Goal: Task Accomplishment & Management: Use online tool/utility

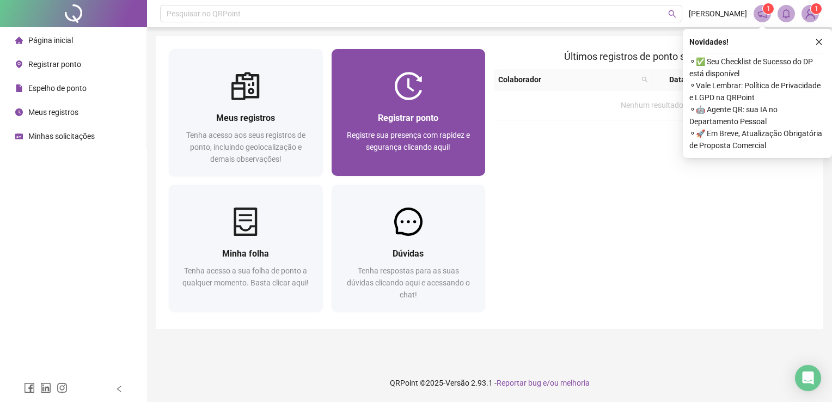
click at [443, 121] on div "Registrar ponto" at bounding box center [409, 118] width 128 height 14
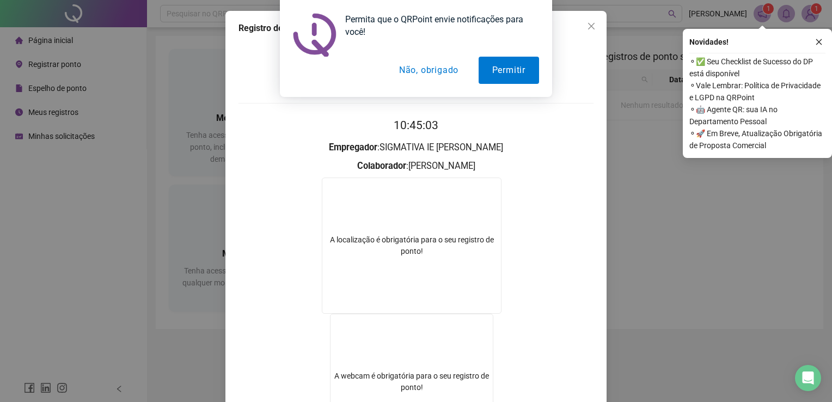
click at [418, 65] on button "Não, obrigado" at bounding box center [429, 70] width 87 height 27
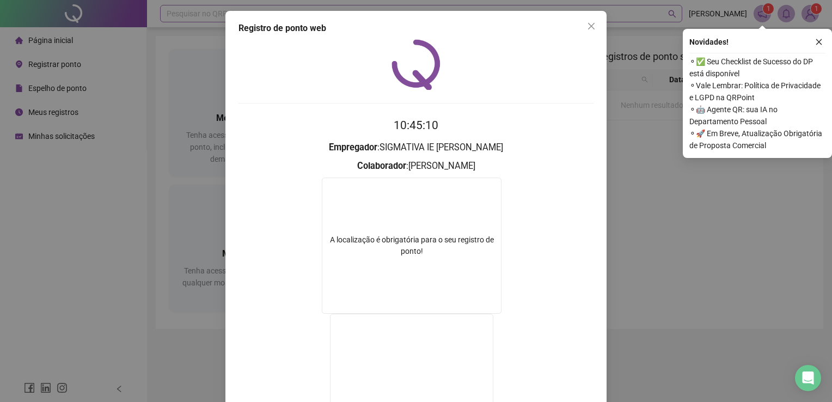
drag, startPoint x: 594, startPoint y: 23, endPoint x: 589, endPoint y: 13, distance: 11.2
click at [591, 22] on span "Close" at bounding box center [591, 26] width 17 height 9
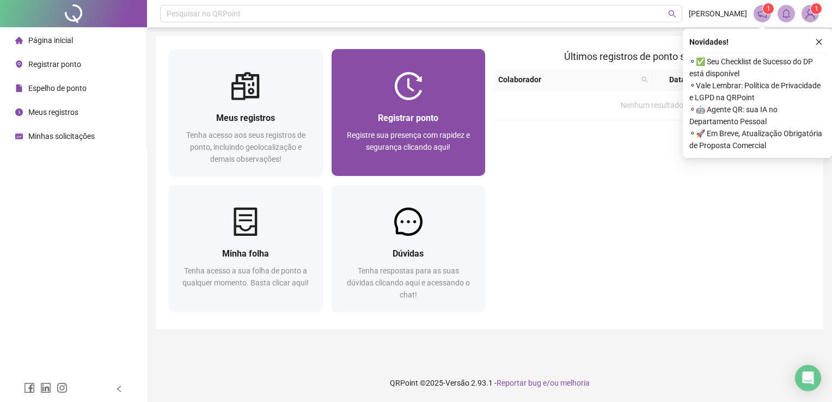
click at [424, 134] on span "Registre sua presença com rapidez e segurança clicando aqui!" at bounding box center [408, 141] width 123 height 21
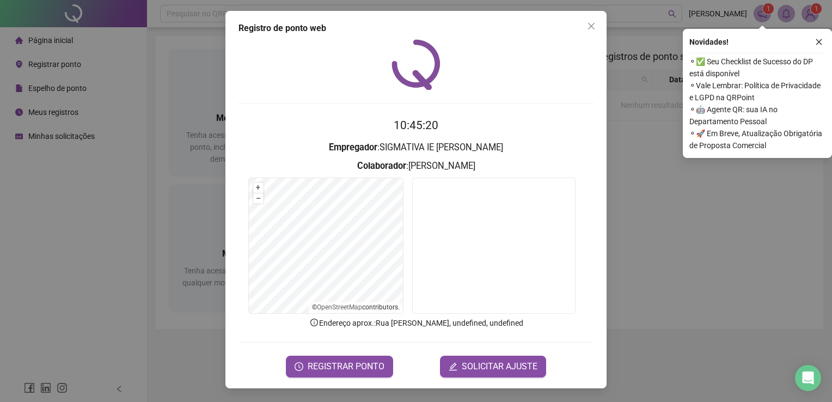
click at [605, 28] on div "Registro de ponto web 10:45:20 Empregador : SIGMATIVA IE PAULO LOPES Colaborado…" at bounding box center [415, 199] width 381 height 377
click at [601, 30] on div "Registro de ponto web 10:45:20 Empregador : SIGMATIVA IE PAULO LOPES Colaborado…" at bounding box center [415, 199] width 381 height 377
click at [586, 29] on span "Close" at bounding box center [591, 26] width 17 height 9
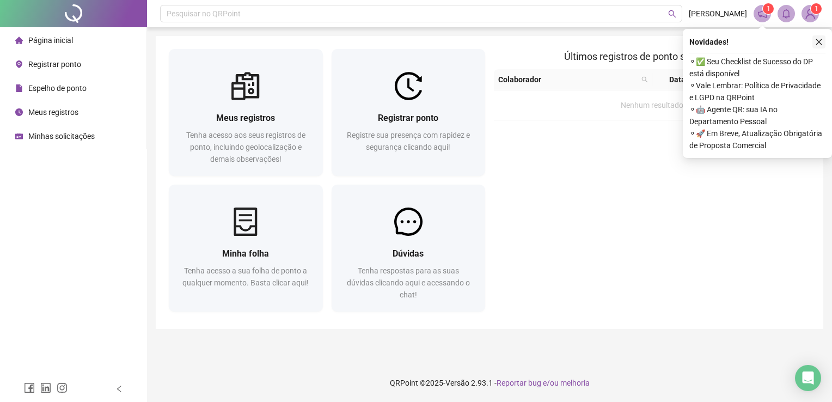
click at [817, 42] on icon "close" at bounding box center [819, 42] width 8 height 8
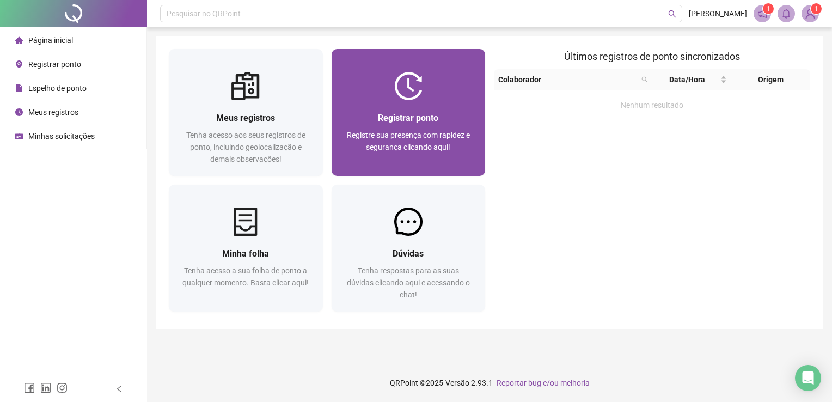
click at [441, 101] on div "Registrar ponto Registre sua presença com rapidez e segurança clicando aqui!" at bounding box center [409, 138] width 154 height 76
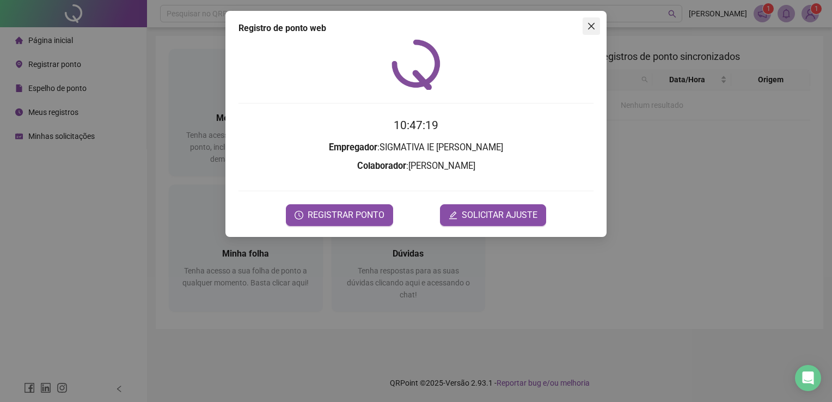
click at [587, 23] on icon "close" at bounding box center [591, 26] width 9 height 9
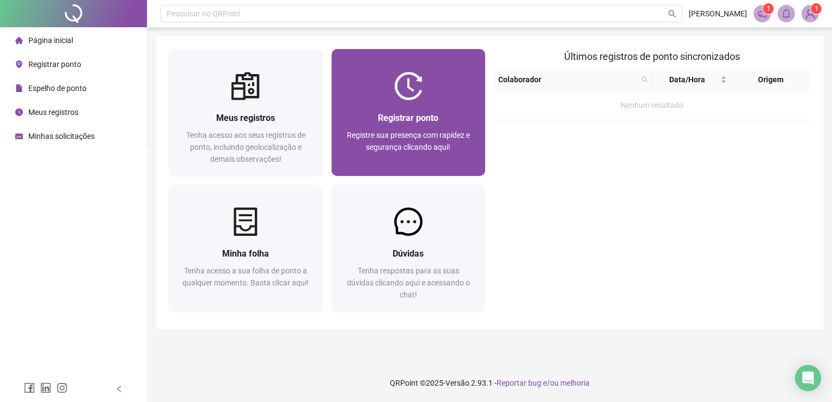
click at [448, 142] on span "Registre sua presença com rapidez e segurança clicando aqui!" at bounding box center [408, 141] width 123 height 21
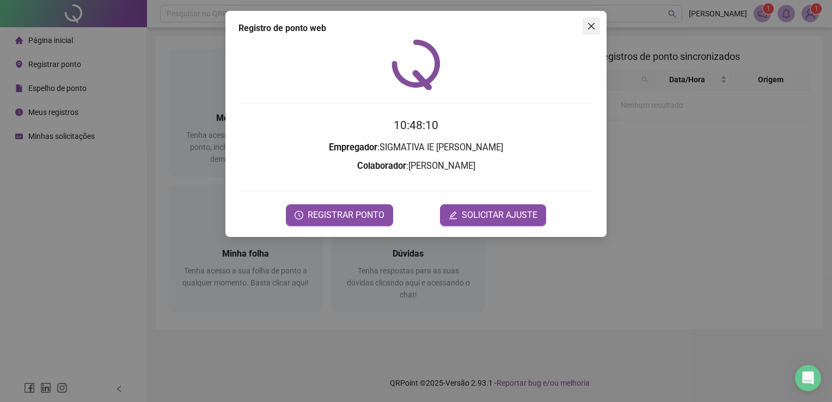
click at [599, 23] on span "Close" at bounding box center [591, 26] width 17 height 9
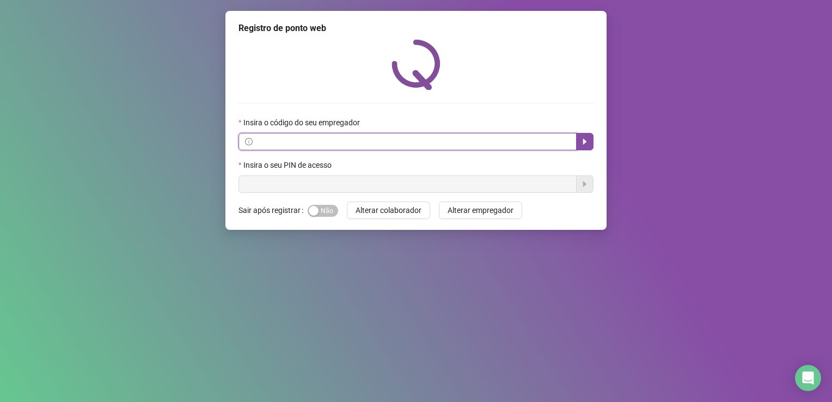
click at [466, 145] on input "text" at bounding box center [412, 142] width 315 height 12
click at [396, 142] on input "text" at bounding box center [412, 142] width 315 height 12
paste input "**********"
type input "**********"
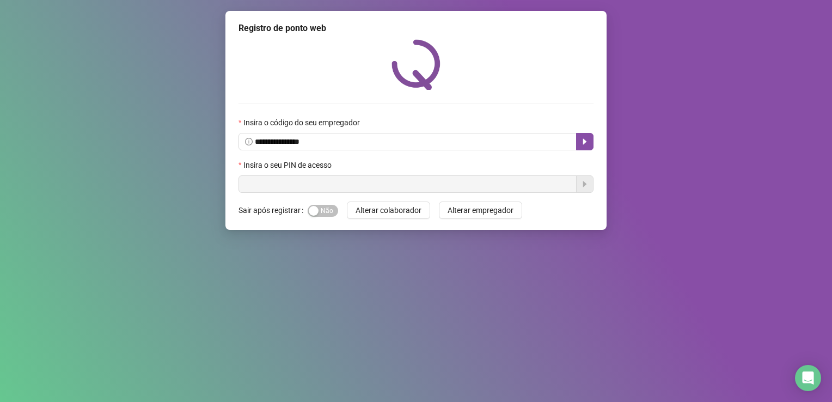
drag, startPoint x: 633, startPoint y: 118, endPoint x: 614, endPoint y: 129, distance: 21.8
click at [632, 118] on div "**********" at bounding box center [416, 201] width 832 height 402
click at [588, 137] on icon "caret-right" at bounding box center [584, 141] width 9 height 9
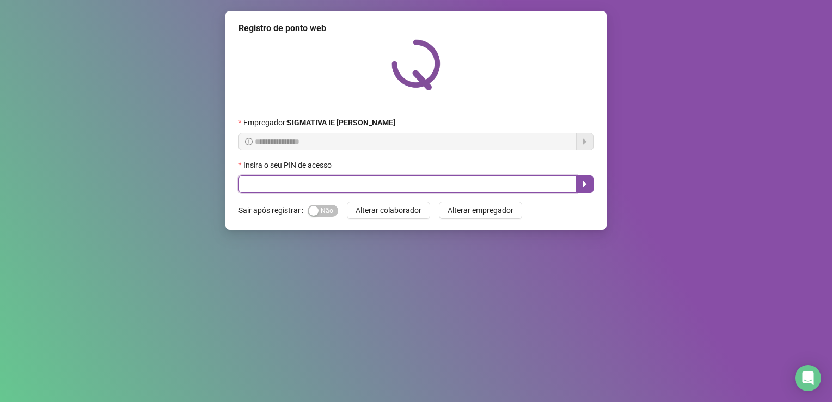
click at [401, 182] on input "text" at bounding box center [407, 183] width 338 height 17
type input "*"
type input "*****"
